Goal: Transaction & Acquisition: Download file/media

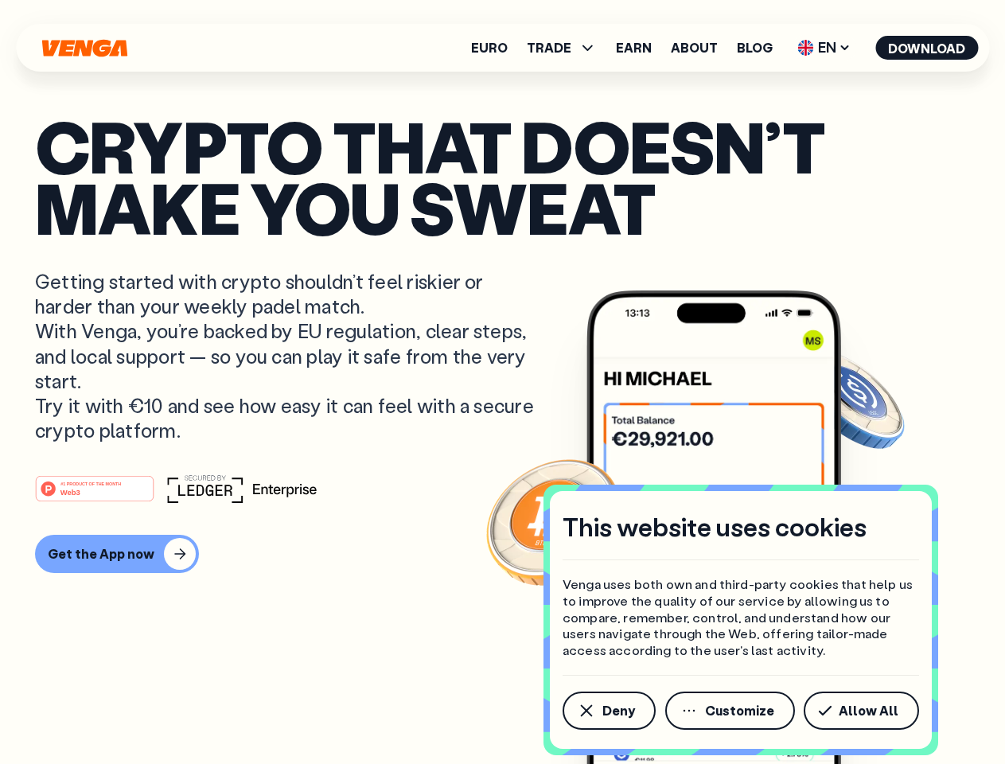
click at [502, 382] on p "Getting started with crypto shouldn’t feel riskier or harder than your weekly p…" at bounding box center [286, 355] width 503 height 173
click at [608, 711] on span "Deny" at bounding box center [618, 710] width 33 height 13
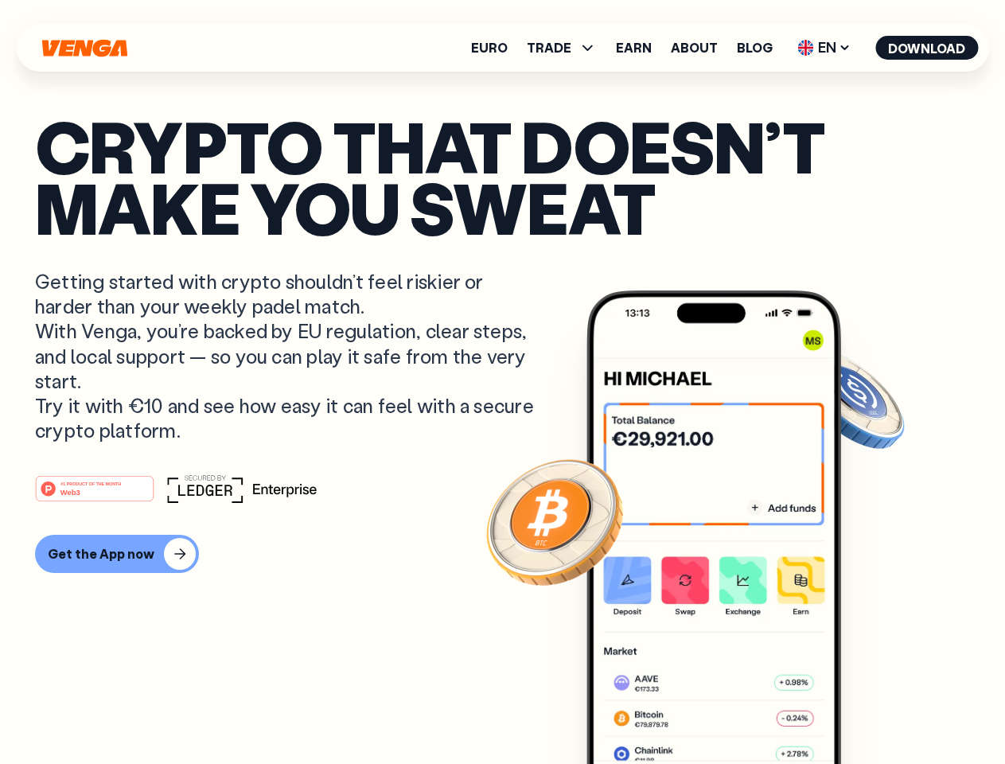
click at [731, 711] on img at bounding box center [714, 556] width 255 height 533
click at [864, 711] on article "Crypto that doesn’t make you sweat Getting started with crypto shouldn’t feel r…" at bounding box center [502, 413] width 935 height 597
click at [567, 48] on span "TRADE" at bounding box center [549, 47] width 45 height 13
click at [825, 48] on span "EN" at bounding box center [824, 47] width 64 height 25
click at [927, 48] on button "Download" at bounding box center [926, 48] width 103 height 24
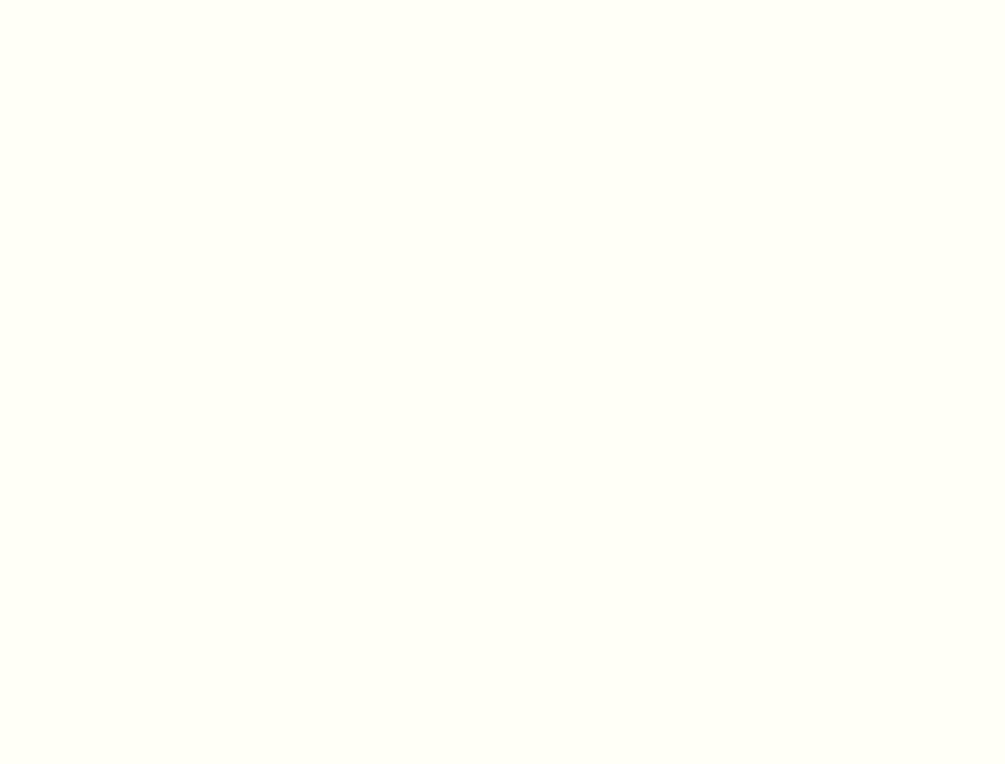
click at [115, 0] on html "This website uses cookies Venga uses both own and third-party cookies that help…" at bounding box center [502, 0] width 1005 height 0
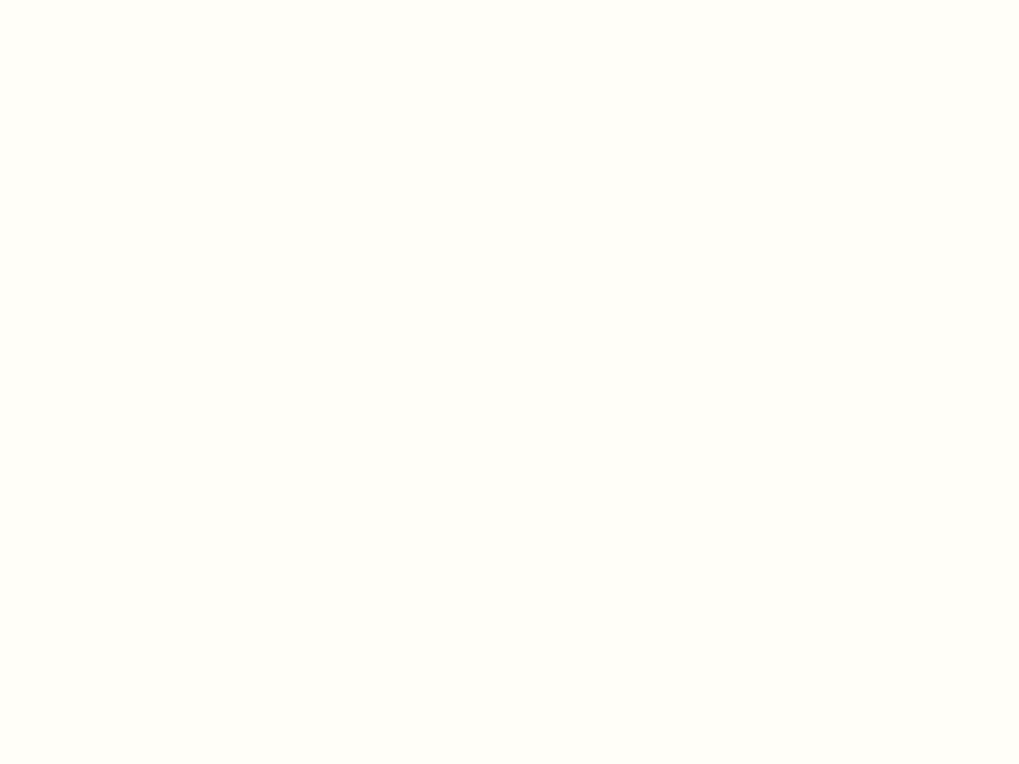
click at [97, 0] on html "This website uses cookies Venga uses both own and third-party cookies that help…" at bounding box center [509, 0] width 1019 height 0
